Goal: Information Seeking & Learning: Learn about a topic

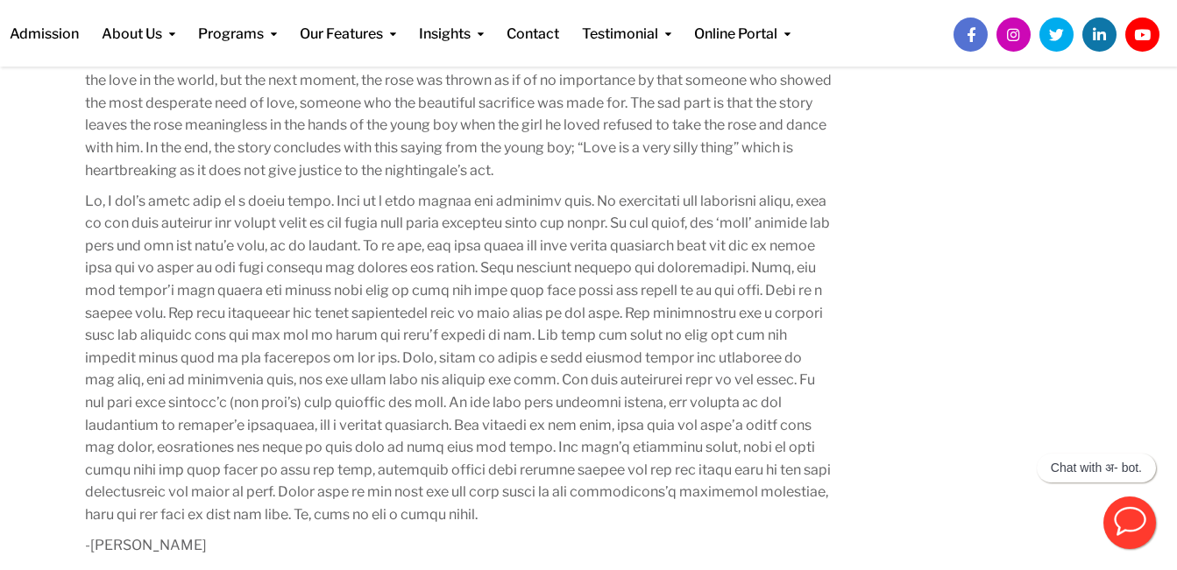
scroll to position [738, 0]
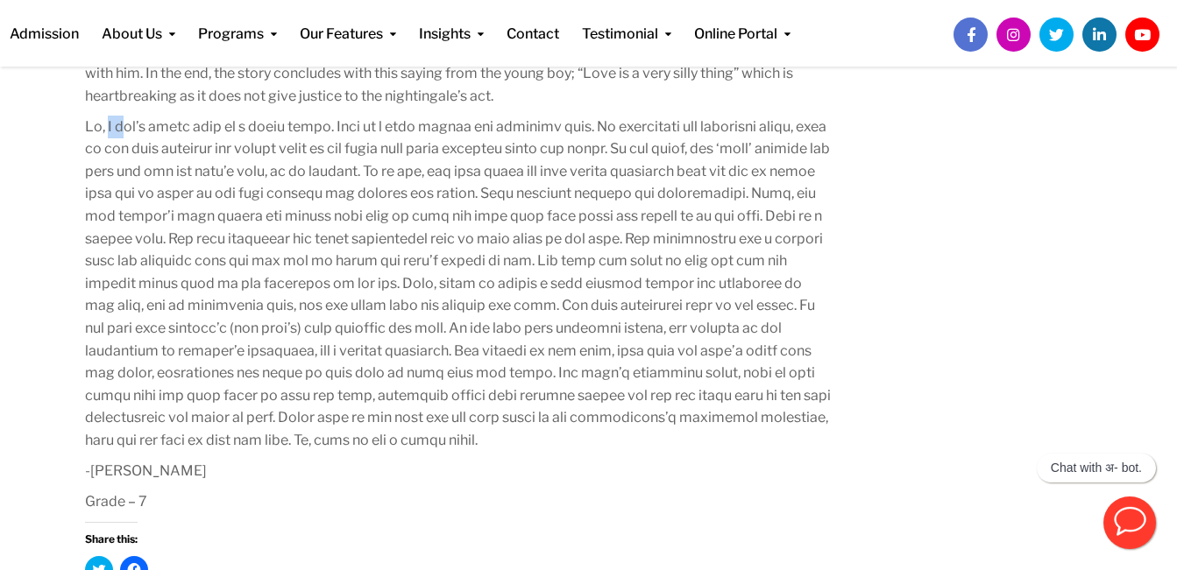
drag, startPoint x: 109, startPoint y: 129, endPoint x: 122, endPoint y: 127, distance: 13.3
click at [122, 127] on p at bounding box center [458, 284] width 747 height 336
drag, startPoint x: 122, startPoint y: 127, endPoint x: 43, endPoint y: 130, distance: 78.9
click at [43, 130] on div "Review of the story “The Nightingale and the Rose” by Oscar Wilde April 3, 2024…" at bounding box center [588, 243] width 1177 height 1650
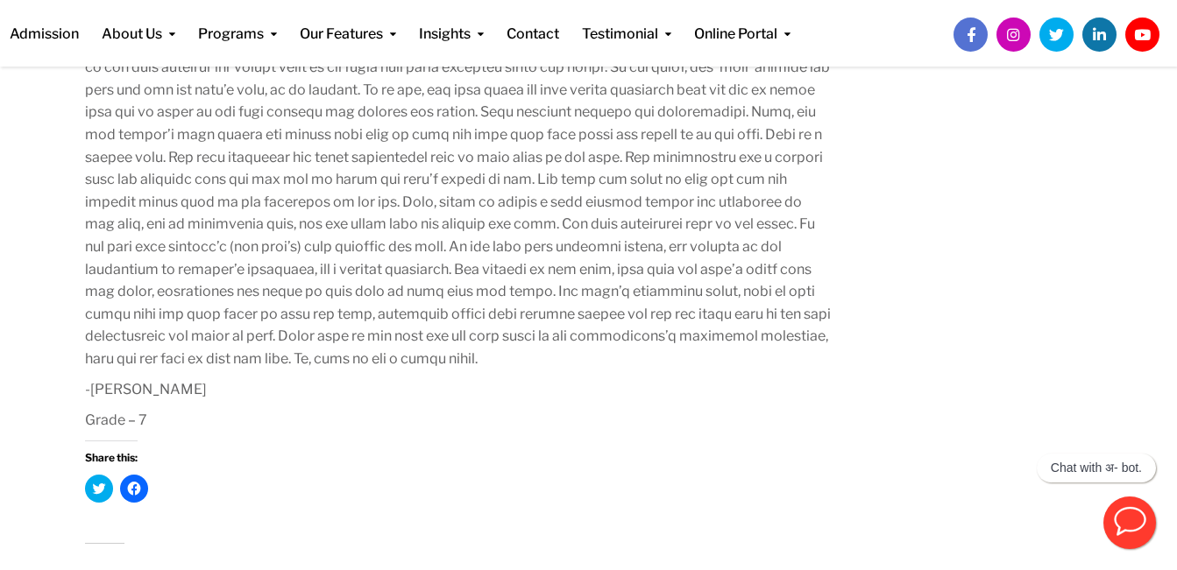
scroll to position [0, 0]
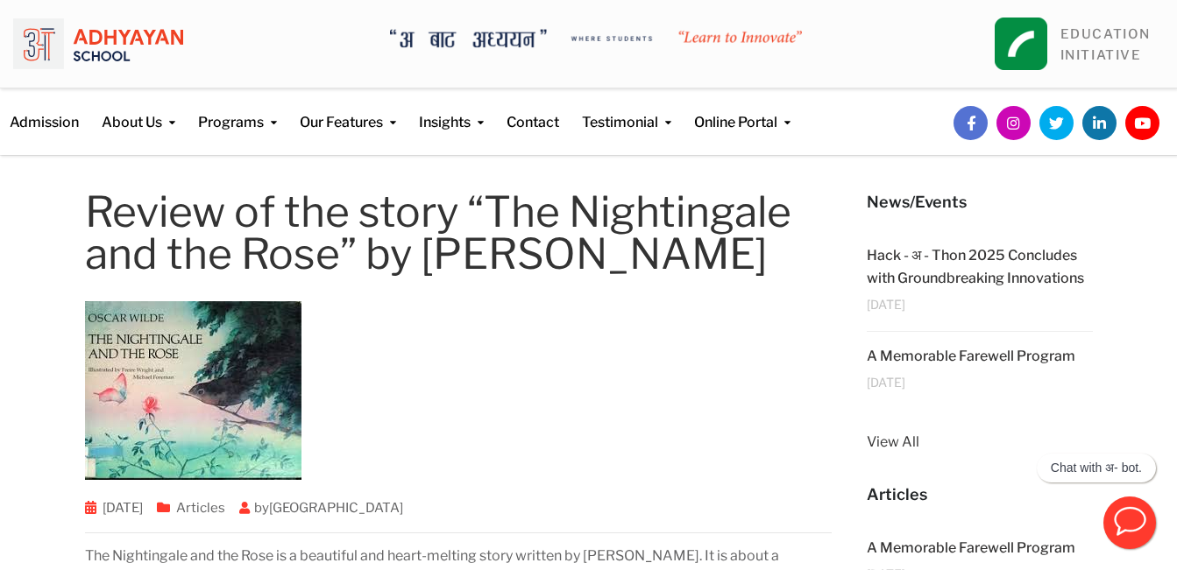
click at [338, 508] on link "[GEOGRAPHIC_DATA]" at bounding box center [336, 508] width 134 height 16
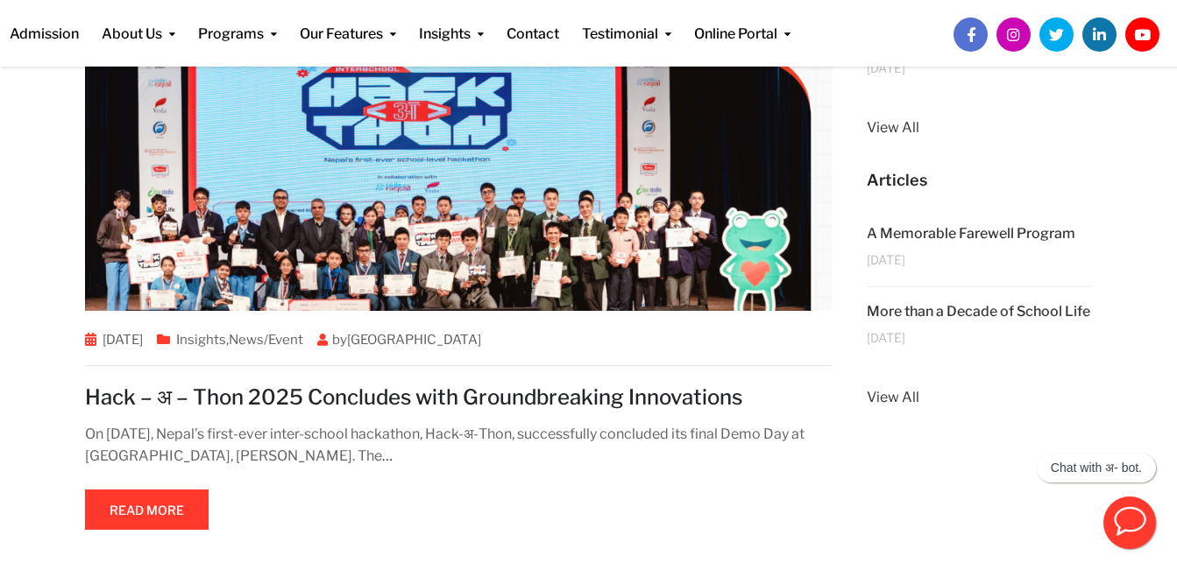
scroll to position [112, 0]
